Goal: Navigation & Orientation: Find specific page/section

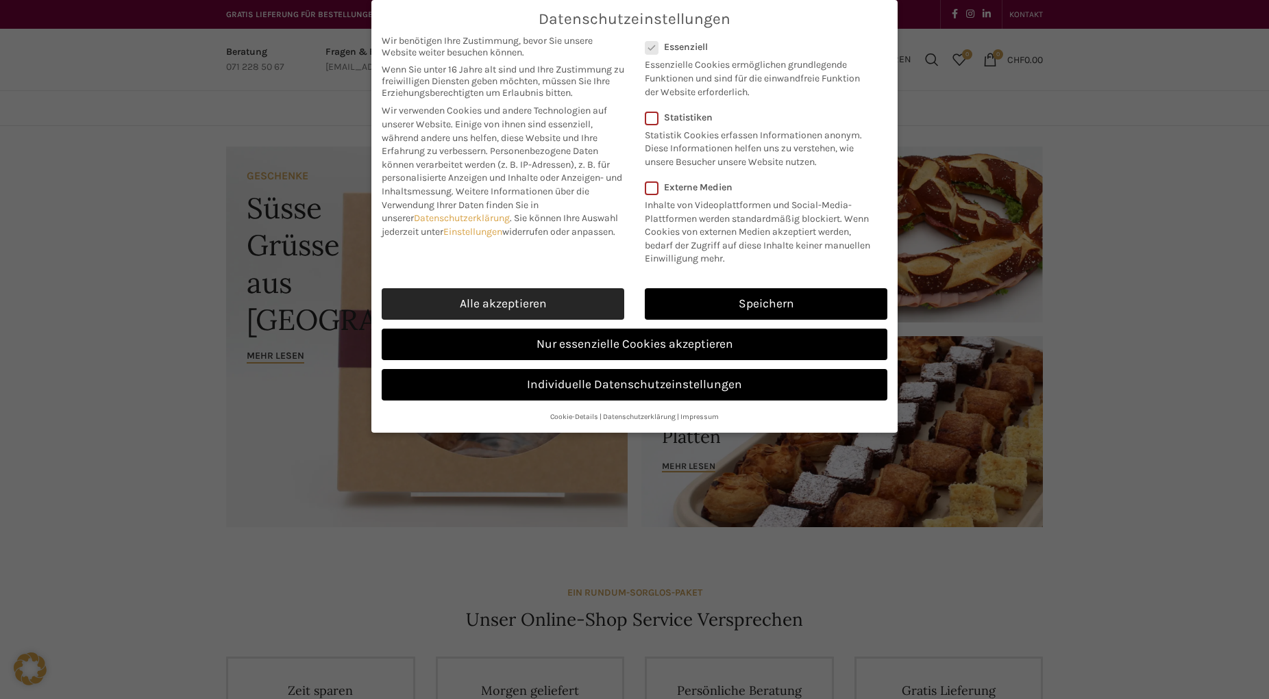
click at [556, 300] on link "Alle akzeptieren" at bounding box center [503, 304] width 243 height 32
checkbox input "true"
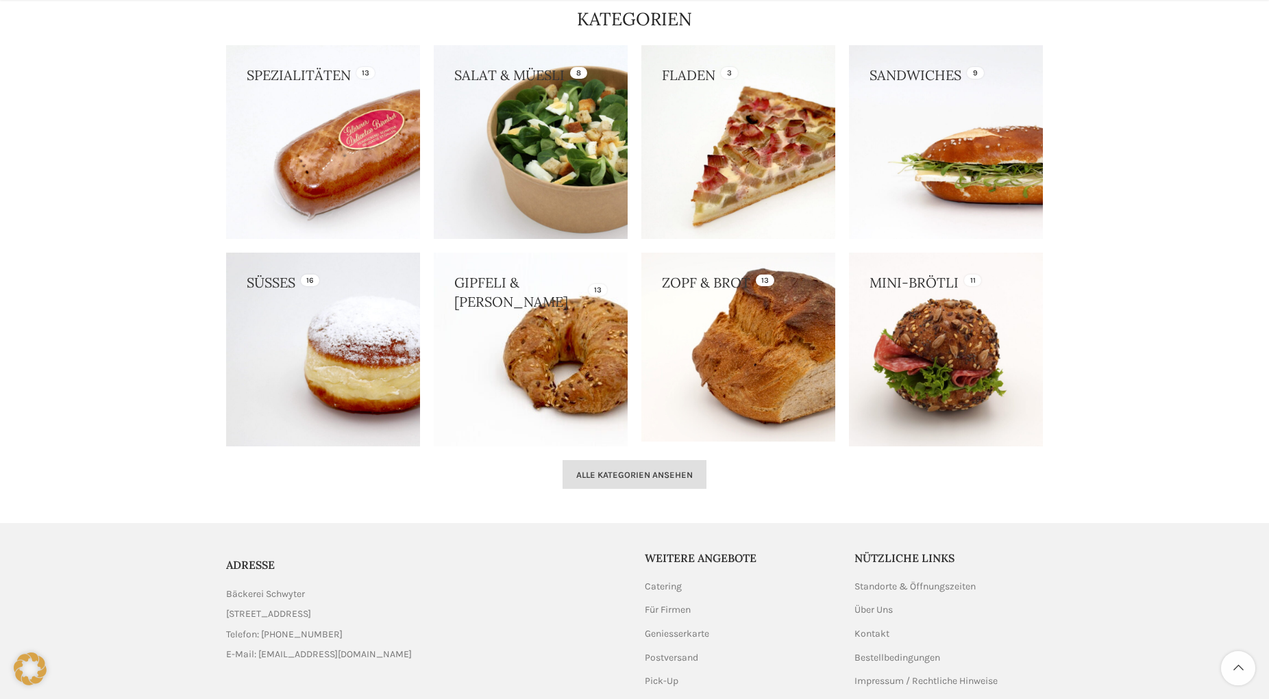
scroll to position [1258, 0]
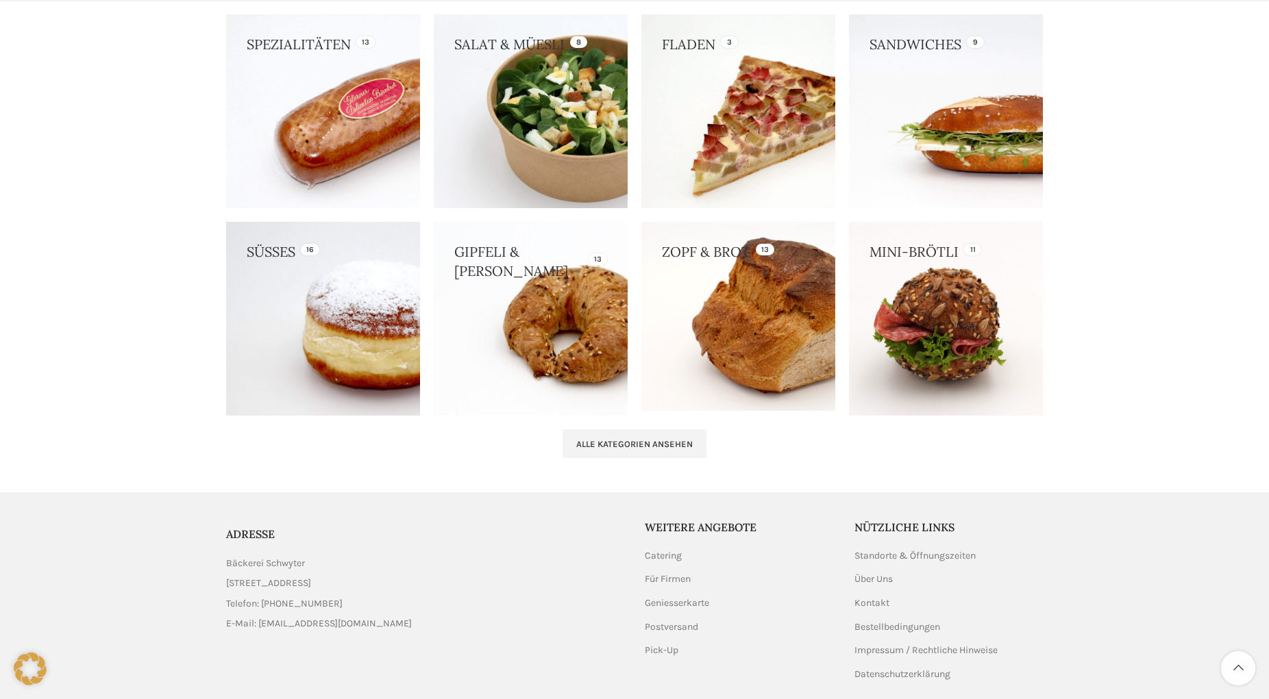
click at [377, 345] on link at bounding box center [323, 319] width 194 height 194
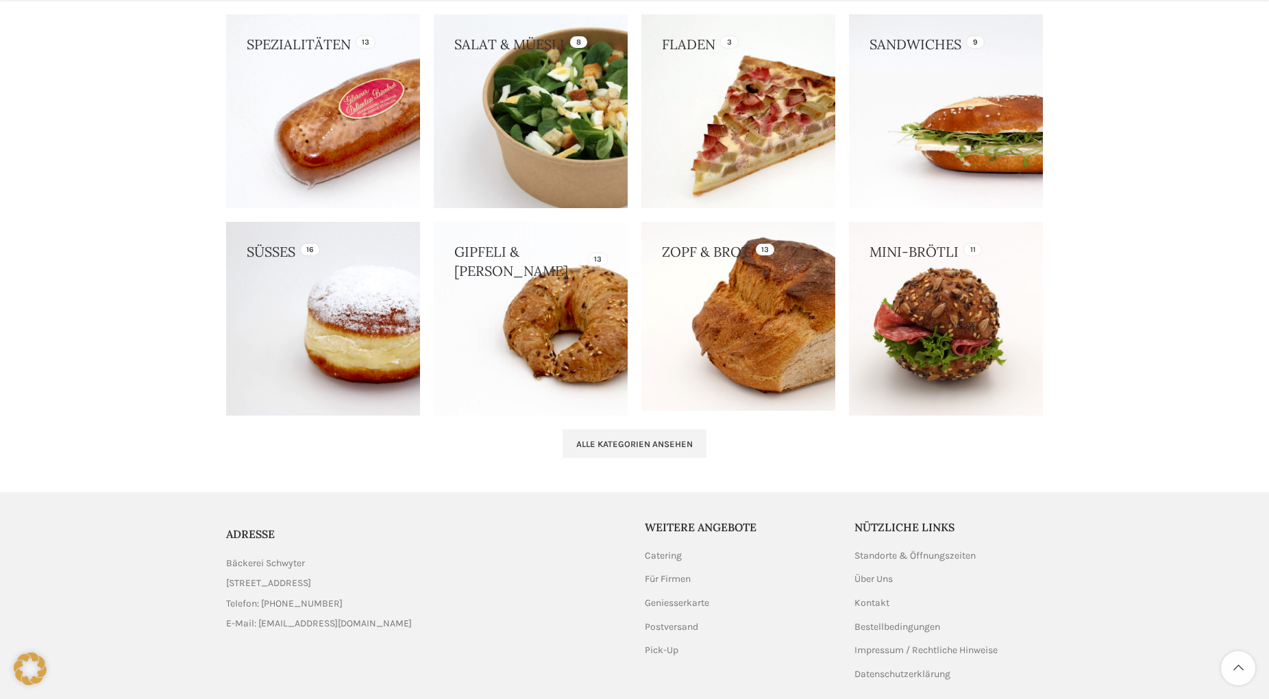
click at [541, 104] on link at bounding box center [531, 111] width 194 height 194
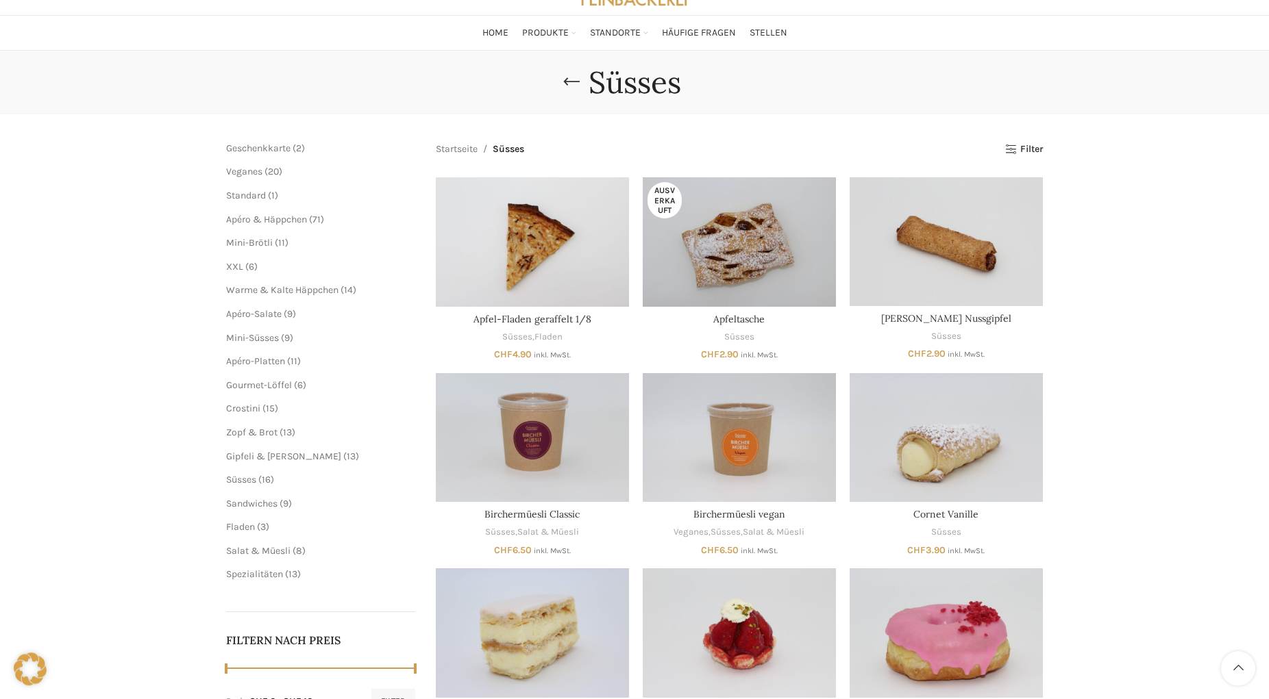
scroll to position [70, 0]
